Goal: Check status: Check status

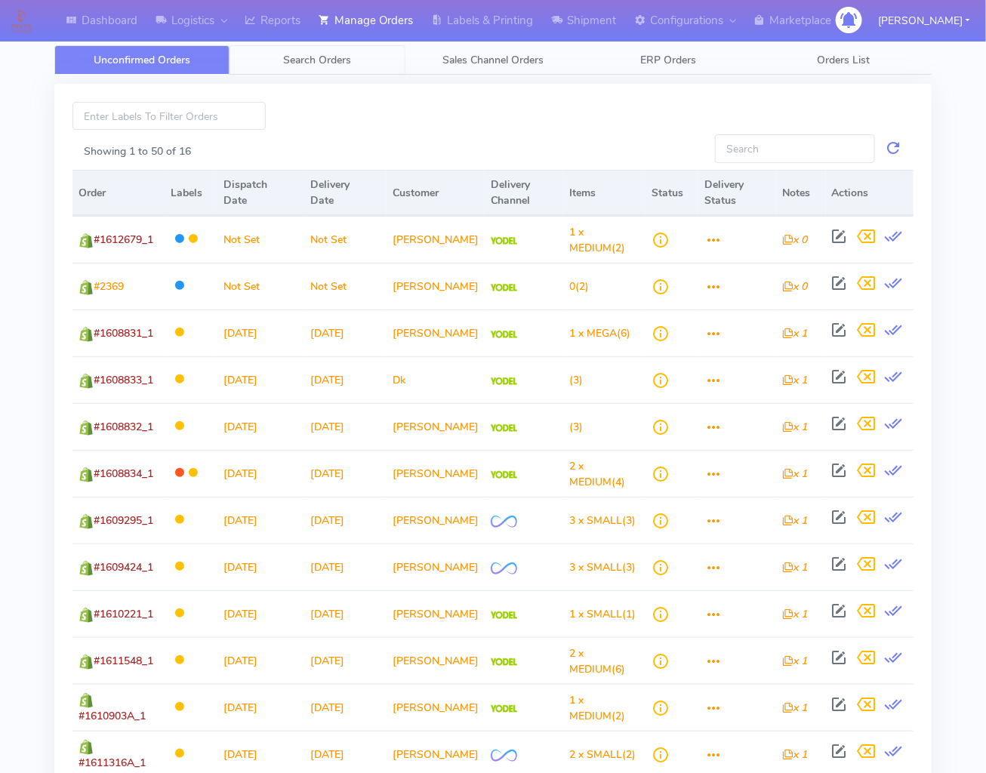
click at [302, 69] on link "Search Orders" at bounding box center [317, 59] width 175 height 29
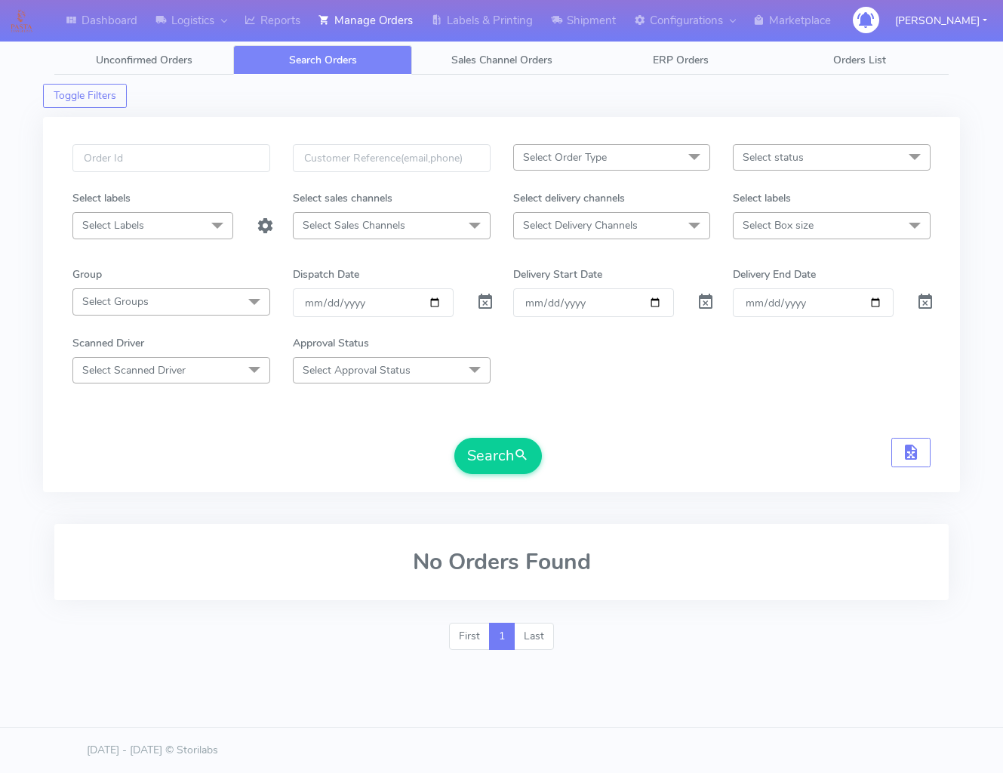
click at [498, 313] on div at bounding box center [483, 302] width 37 height 28
click at [488, 310] on span at bounding box center [485, 305] width 18 height 14
click at [456, 448] on button "Search" at bounding box center [499, 456] width 88 height 36
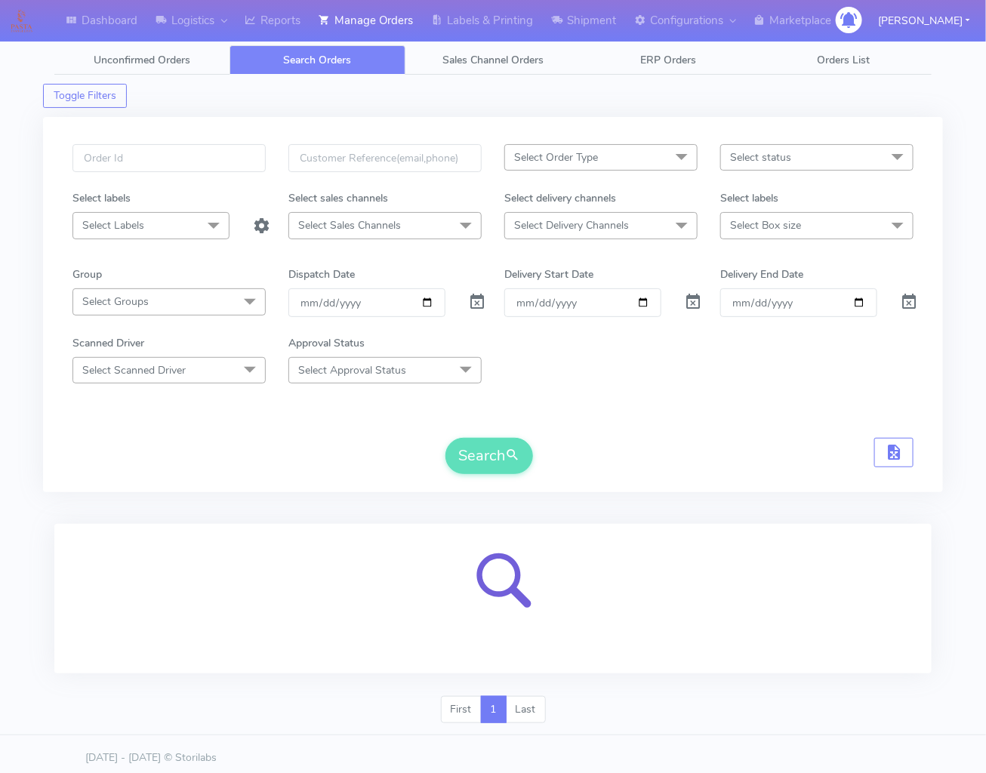
click at [677, 337] on div "Scanned Driver Select Scanned Driver Select All Test Driver [PERSON_NAME] Abdul…" at bounding box center [493, 359] width 864 height 48
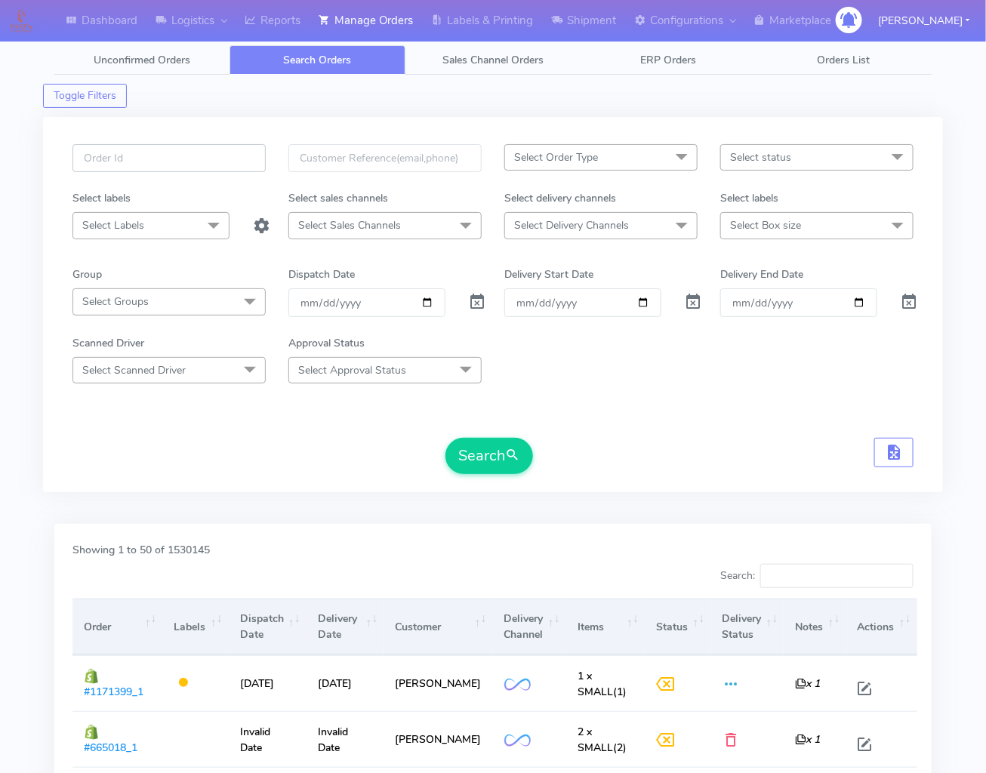
click at [206, 159] on input "text" at bounding box center [168, 158] width 193 height 28
paste input "1615573"
type input "1615573"
click at [445, 438] on button "Search" at bounding box center [489, 456] width 88 height 36
